Goal: Complete application form

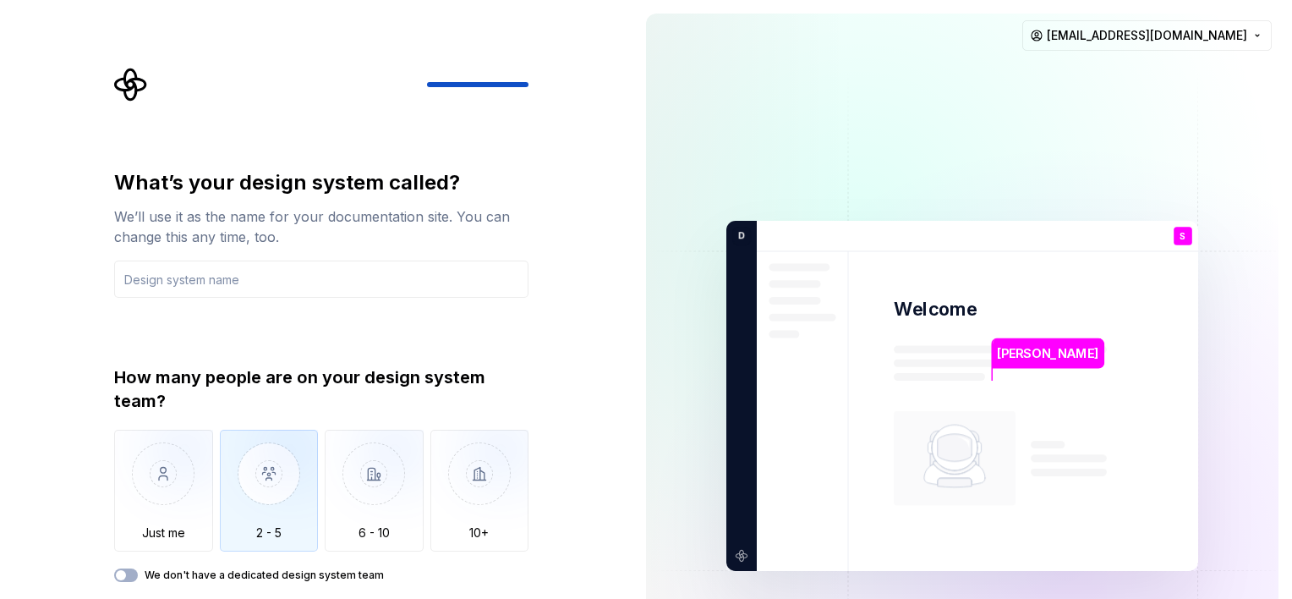
click at [262, 524] on img "button" at bounding box center [269, 486] width 99 height 113
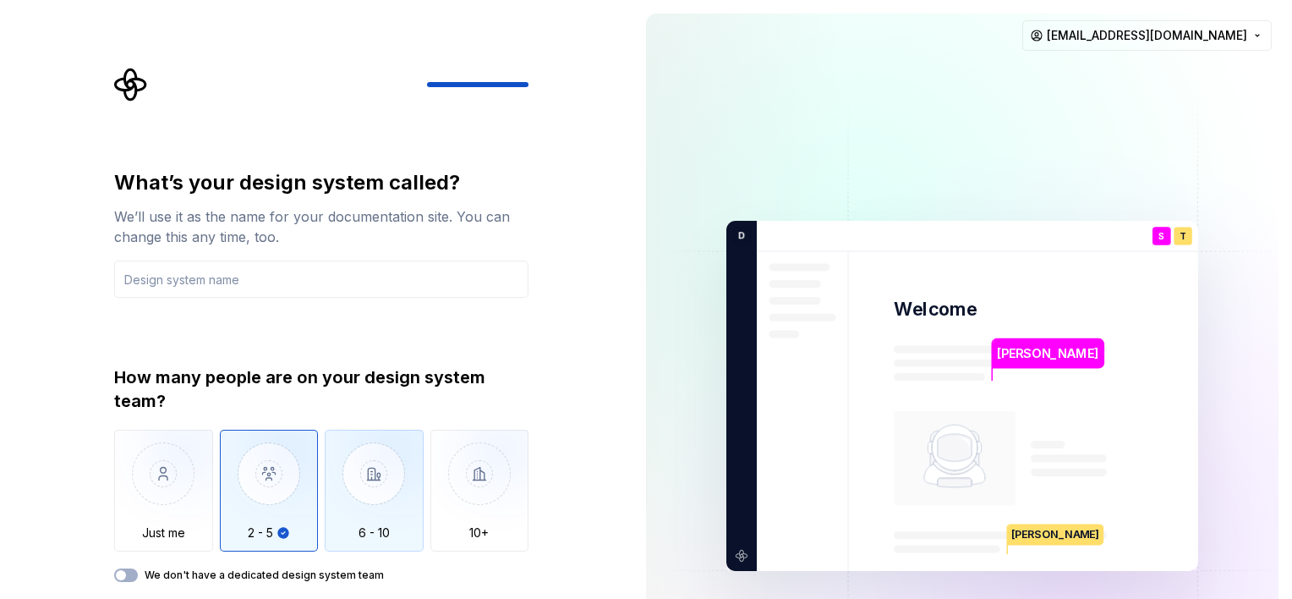
click at [351, 523] on img "button" at bounding box center [374, 486] width 99 height 113
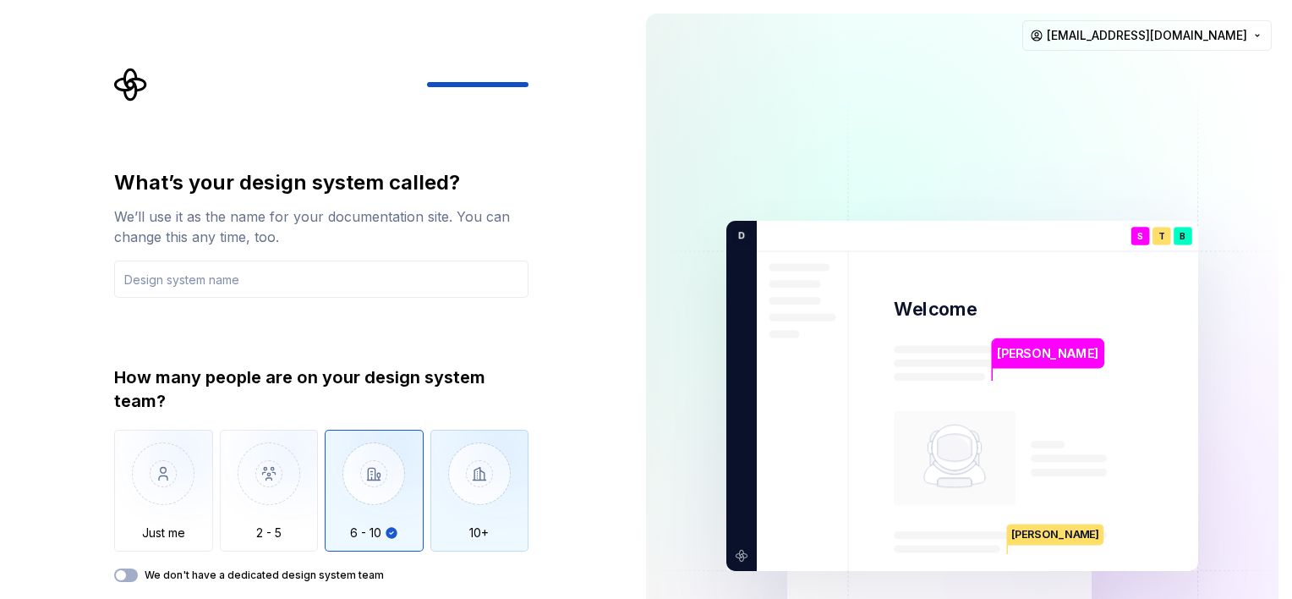
click at [453, 491] on img "button" at bounding box center [479, 486] width 99 height 113
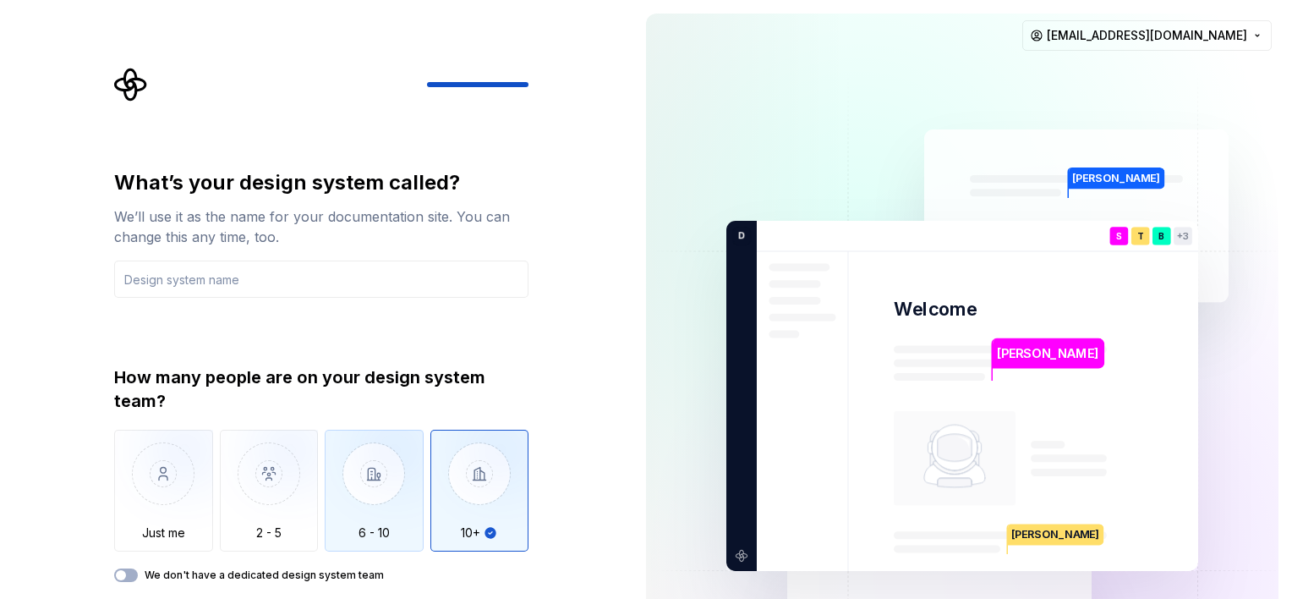
click at [359, 495] on img "button" at bounding box center [374, 486] width 99 height 113
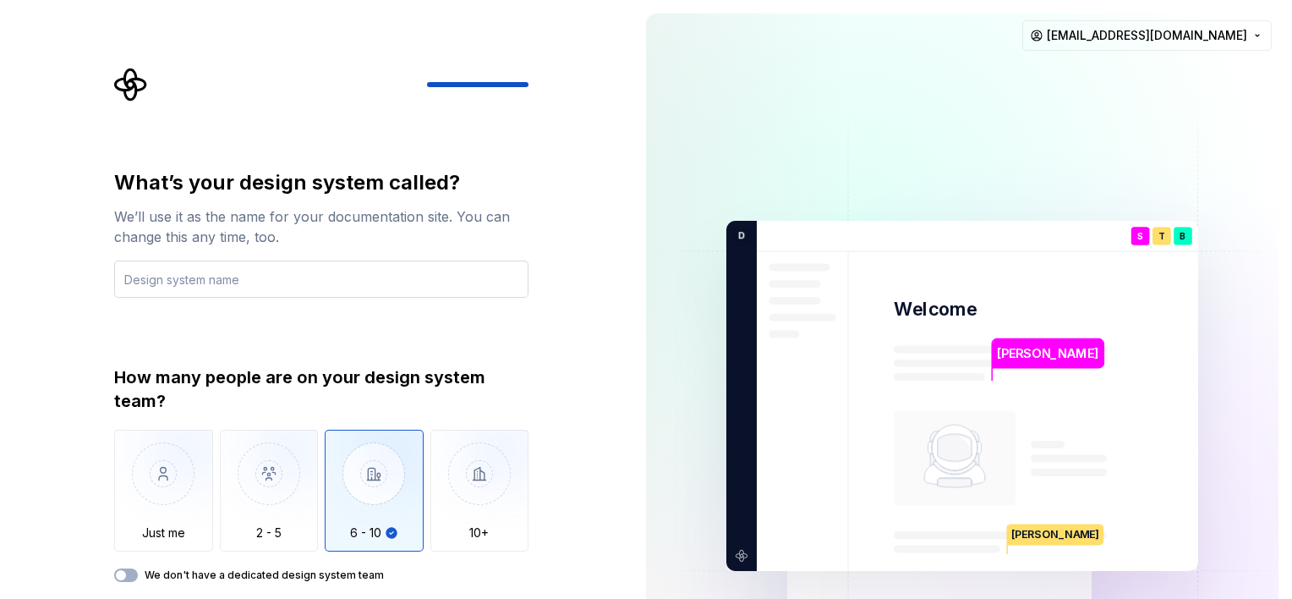
type button "6 - 10"
click at [216, 298] on div "What’s your design system called? We’ll use it as the name for your documentati…" at bounding box center [321, 375] width 414 height 413
click at [225, 282] on input "text" at bounding box center [321, 278] width 414 height 37
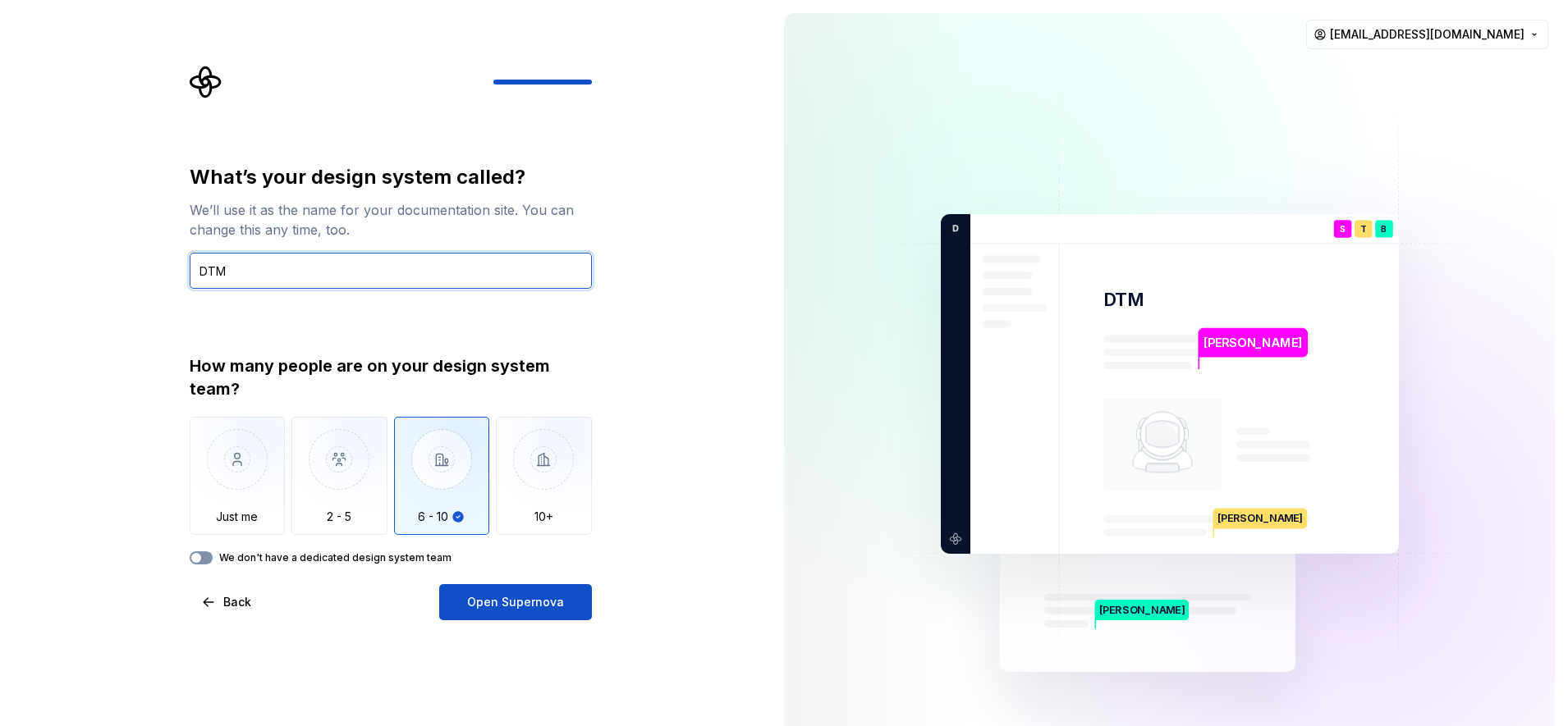
type input "DTM"
click at [199, 554] on span "button" at bounding box center [196, 558] width 10 height 10
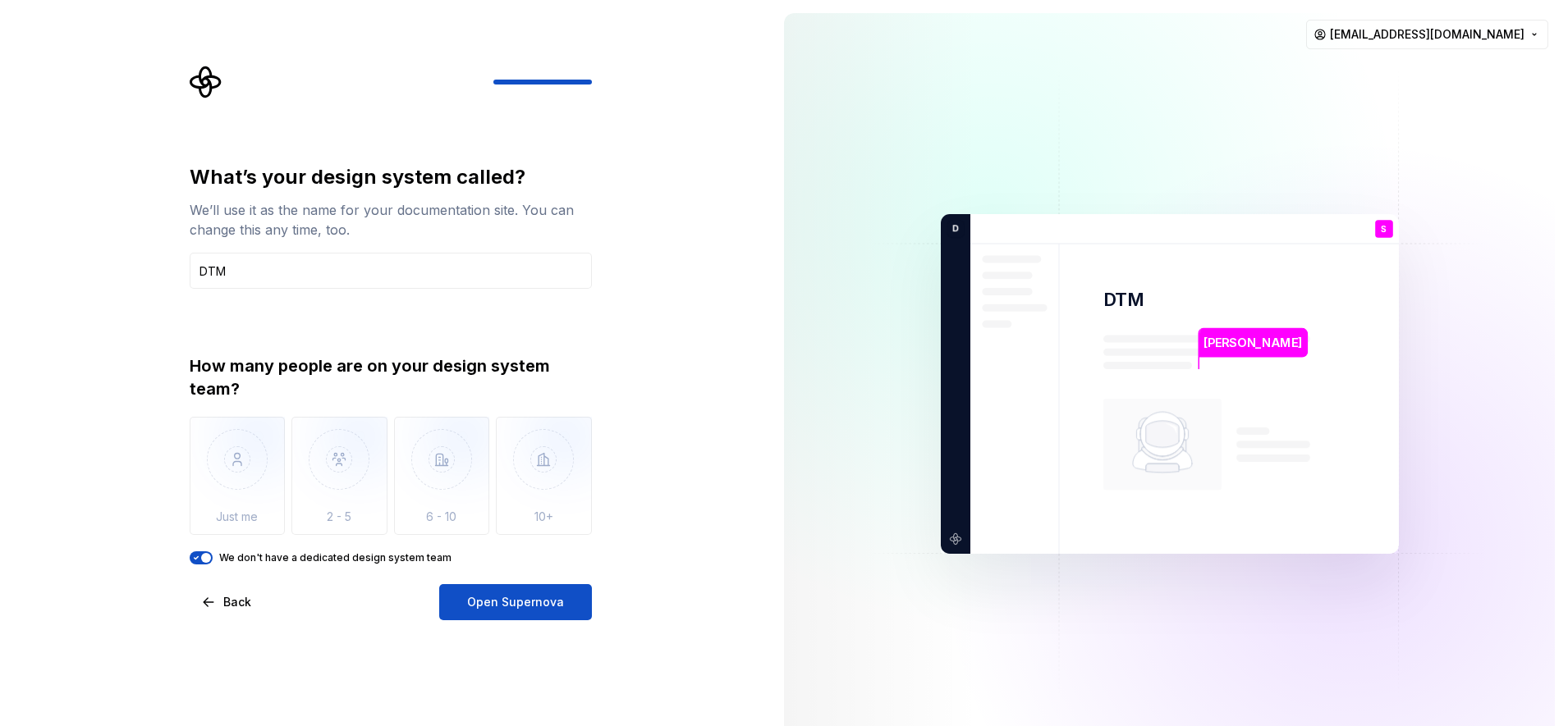
click at [494, 580] on span "Open Supernova" at bounding box center [516, 602] width 97 height 16
